Goal: Find specific page/section: Find specific page/section

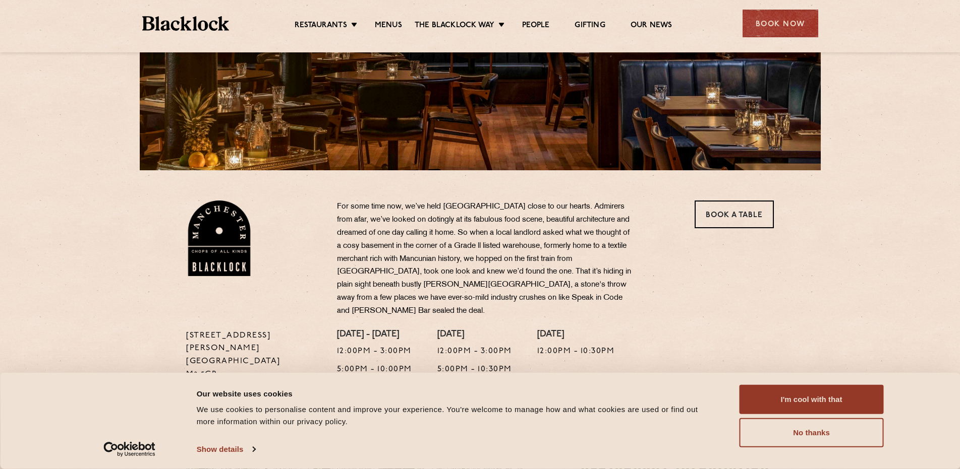
scroll to position [202, 0]
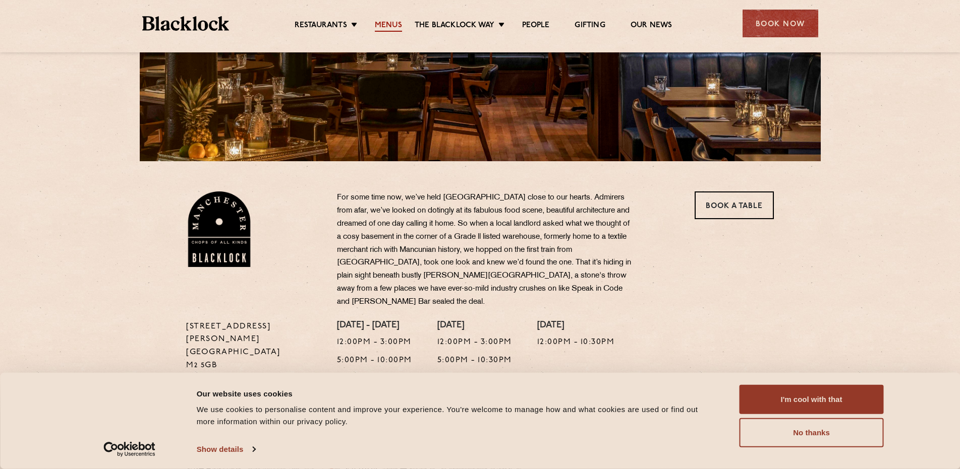
click at [388, 26] on link "Menus" at bounding box center [388, 26] width 27 height 11
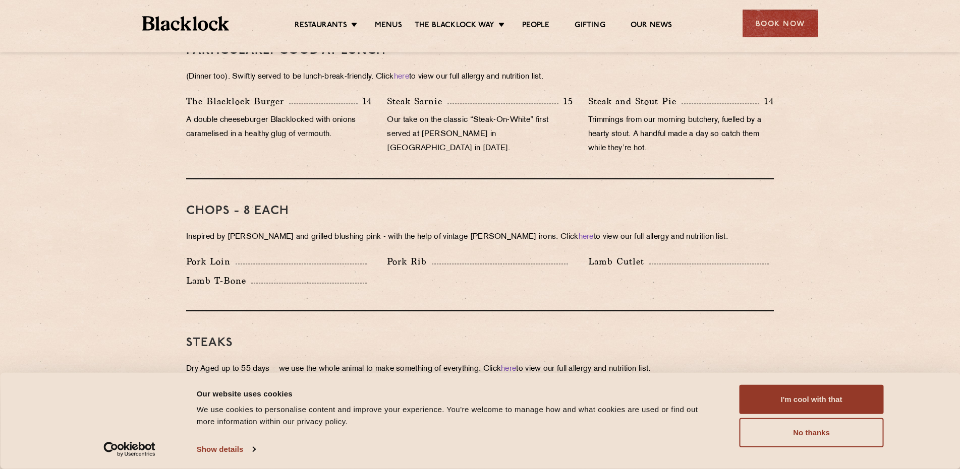
scroll to position [807, 0]
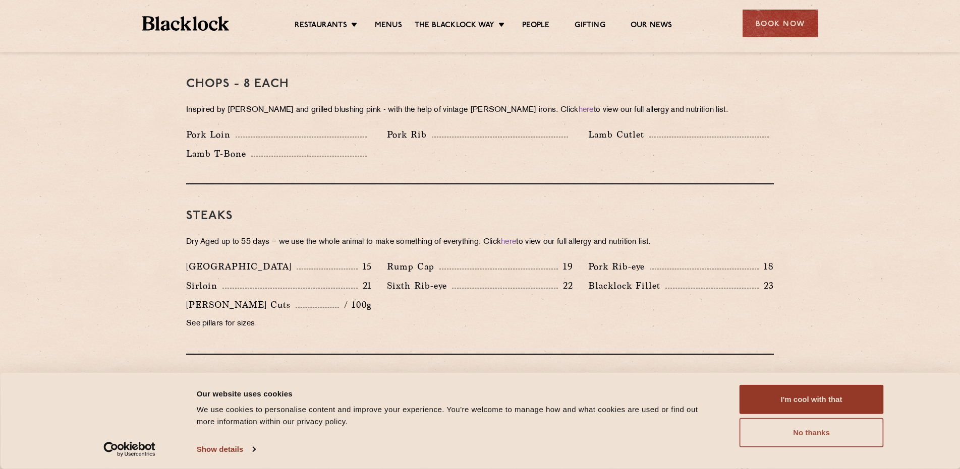
click at [823, 438] on button "No thanks" at bounding box center [811, 433] width 144 height 29
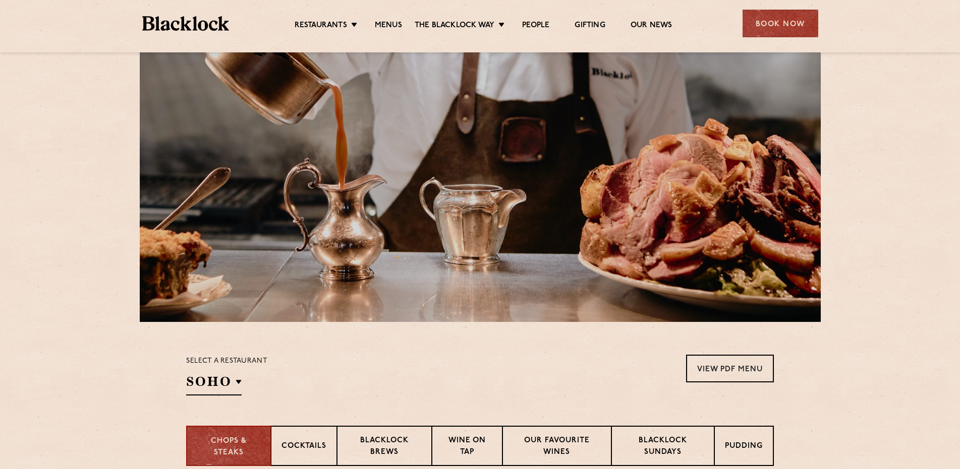
scroll to position [0, 0]
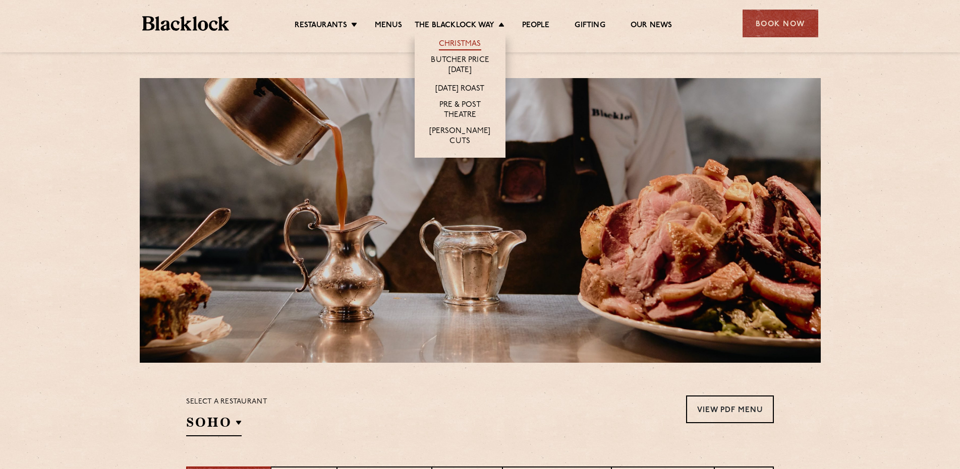
click at [474, 45] on link "Christmas" at bounding box center [460, 44] width 42 height 11
